Goal: Obtain resource: Download file/media

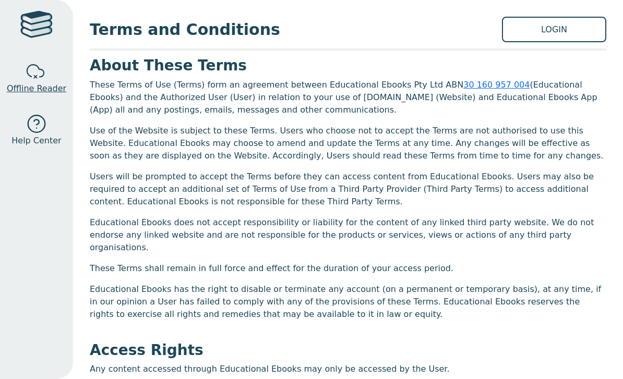
click at [42, 77] on div at bounding box center [36, 72] width 21 height 21
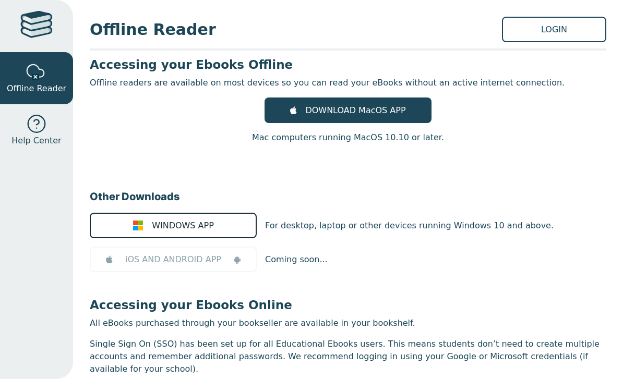
click at [153, 227] on link "WINDOWS APP" at bounding box center [173, 226] width 167 height 26
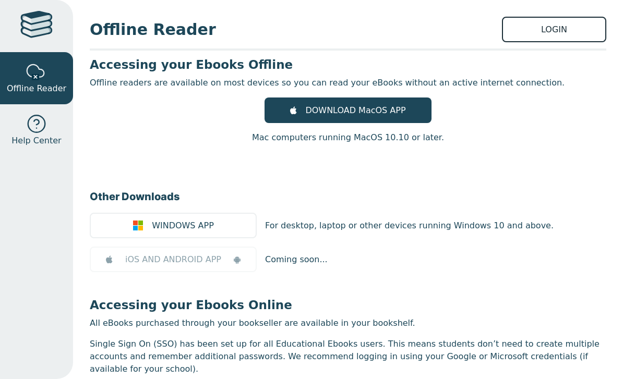
click at [546, 39] on link "LOGIN" at bounding box center [554, 30] width 104 height 26
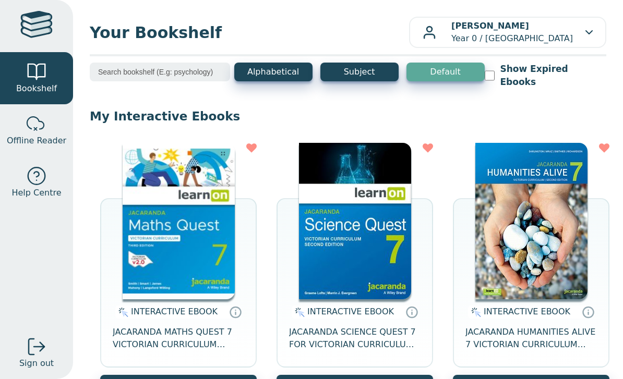
click at [156, 271] on img at bounding box center [179, 221] width 112 height 157
